Goal: Transaction & Acquisition: Purchase product/service

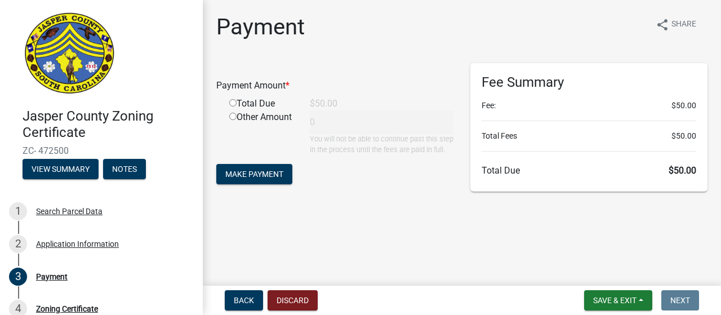
click at [232, 104] on input "radio" at bounding box center [232, 102] width 7 height 7
radio input "true"
type input "50"
click at [263, 178] on span "Make Payment" at bounding box center [254, 173] width 58 height 9
click at [232, 101] on input "radio" at bounding box center [232, 102] width 7 height 7
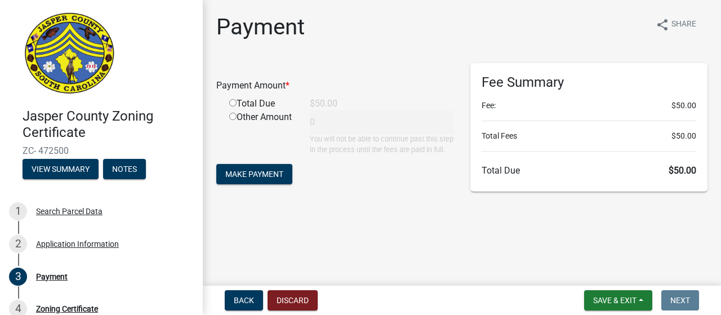
radio input "true"
type input "50"
click at [273, 178] on span "Make Payment" at bounding box center [254, 173] width 58 height 9
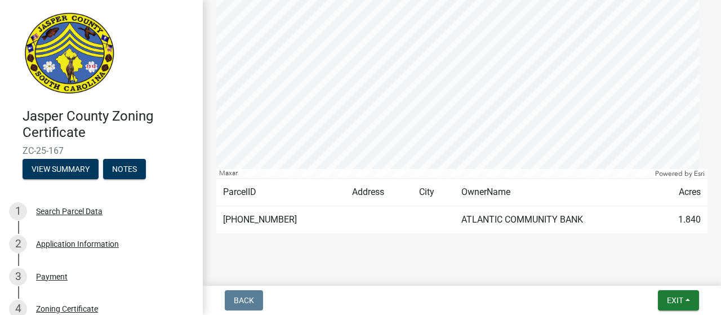
scroll to position [256, 0]
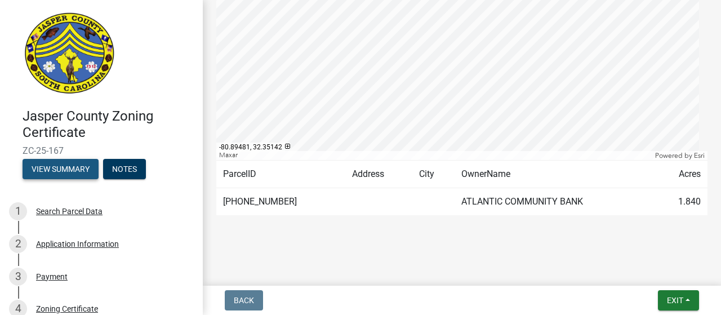
click at [70, 168] on button "View Summary" at bounding box center [61, 169] width 76 height 20
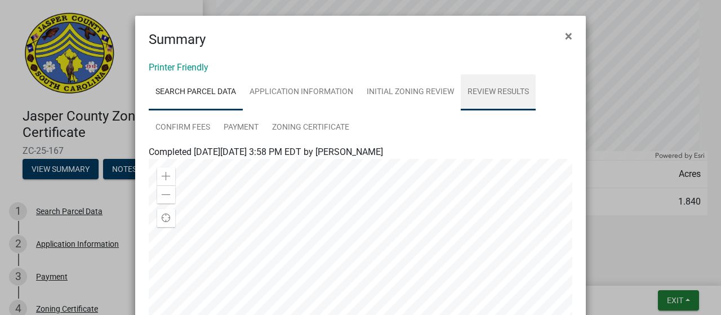
click at [485, 90] on link "Review Results" at bounding box center [497, 92] width 75 height 36
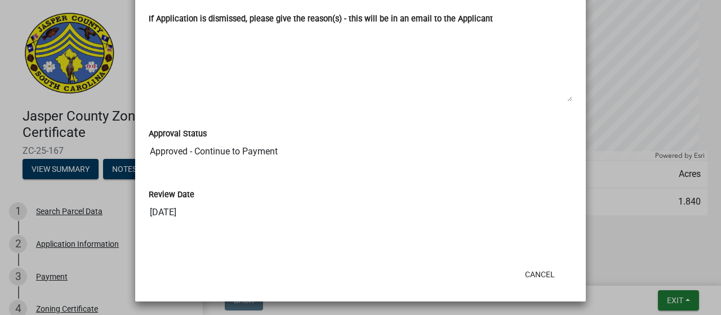
scroll to position [0, 0]
